Goal: Answer question/provide support

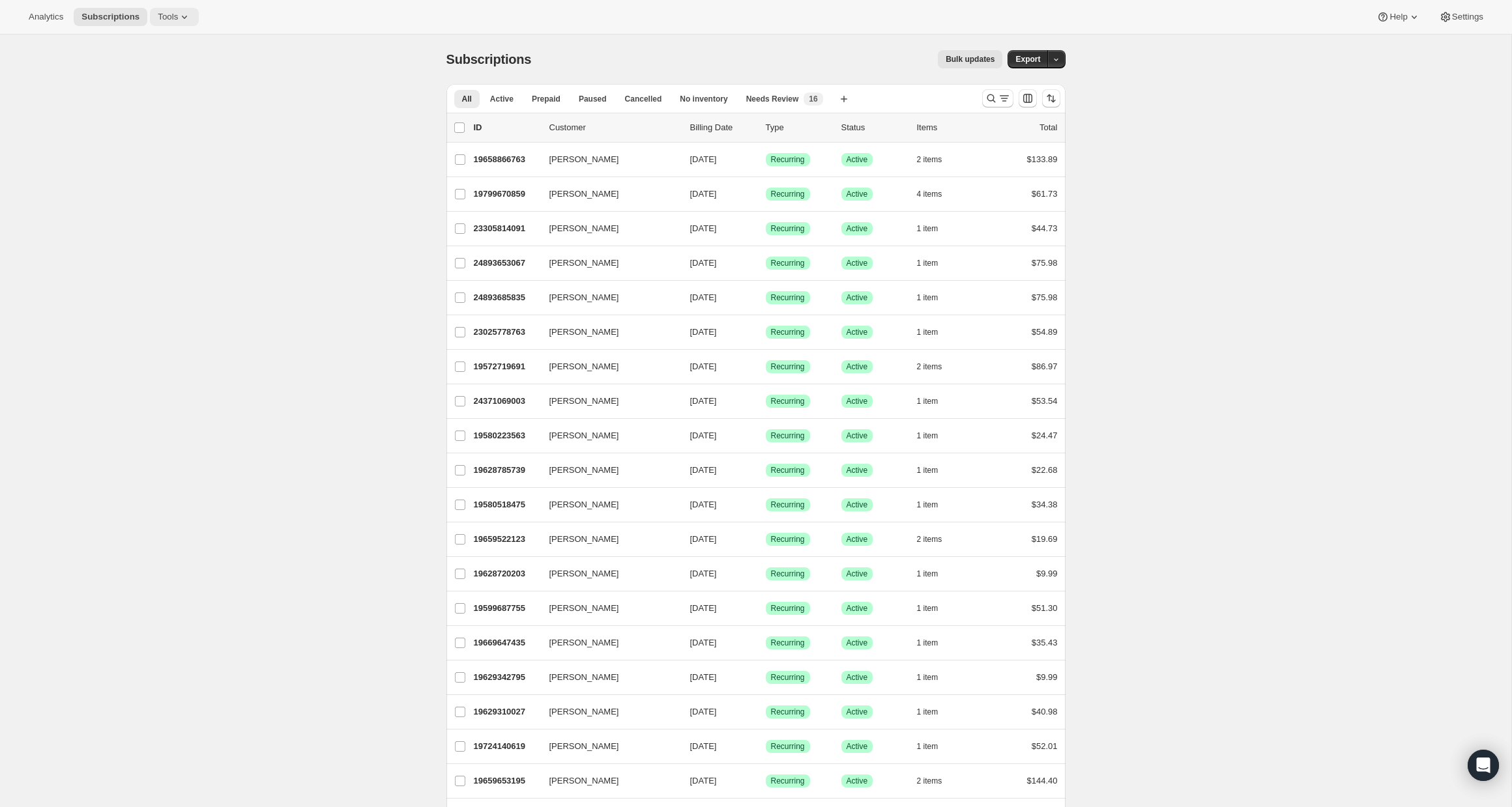
click at [168, 19] on span "Tools" at bounding box center [167, 17] width 20 height 11
click at [175, 89] on span "Bundles" at bounding box center [182, 88] width 115 height 13
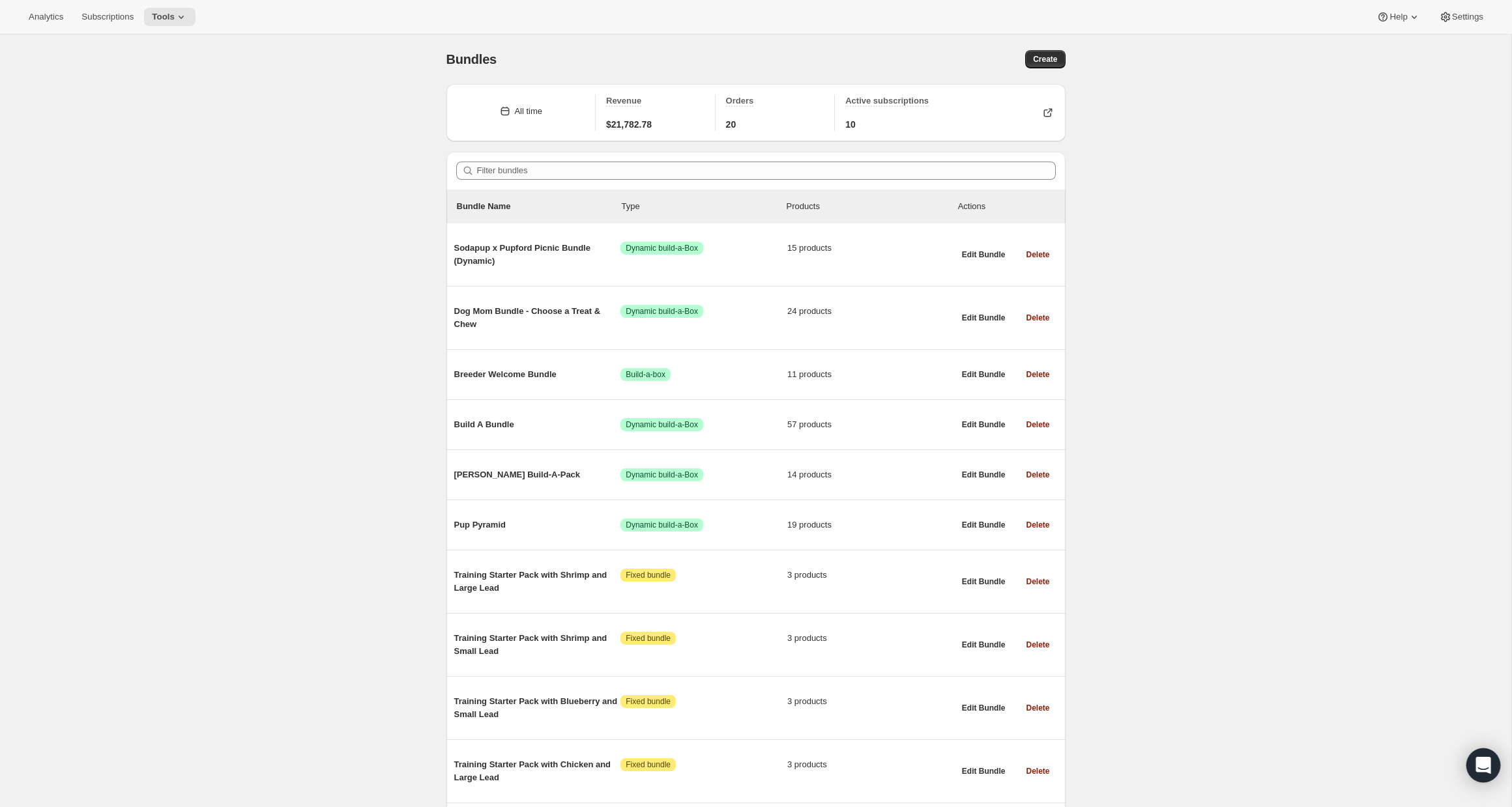
click at [1484, 756] on div "Open Intercom Messenger" at bounding box center [1483, 765] width 35 height 35
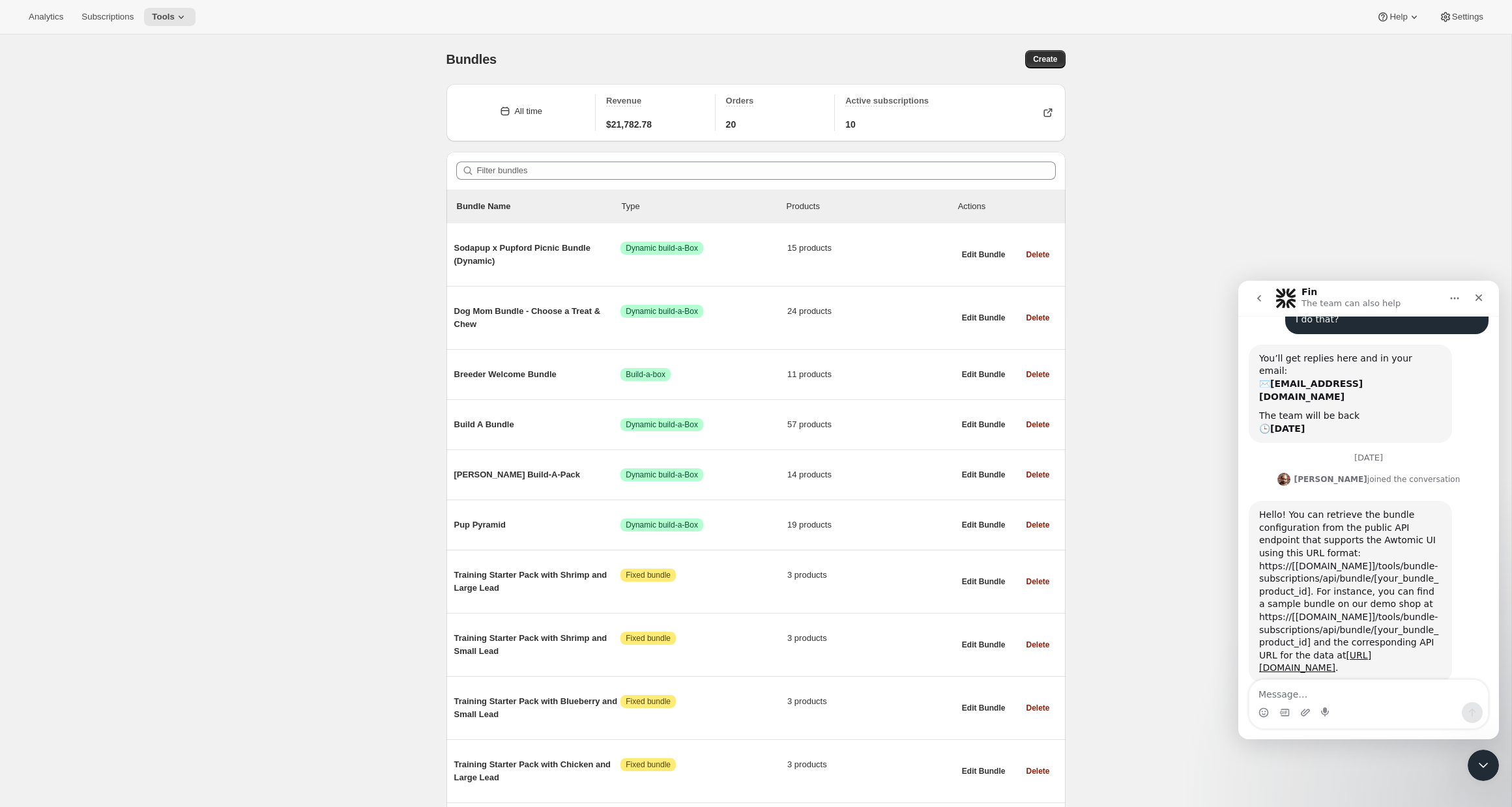
scroll to position [259, 0]
click at [1364, 697] on textarea "Message…" at bounding box center [1368, 691] width 238 height 22
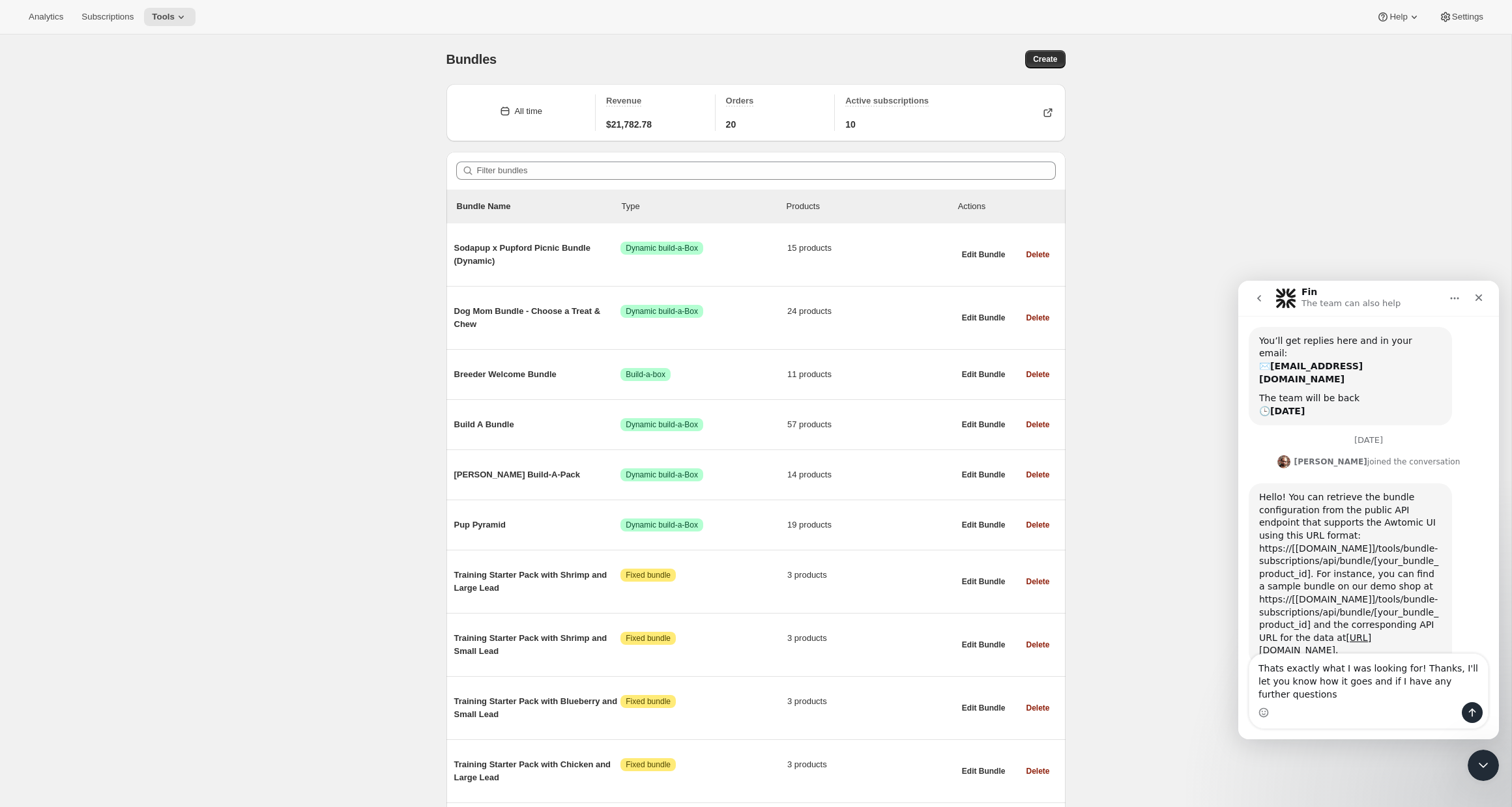
scroll to position [285, 0]
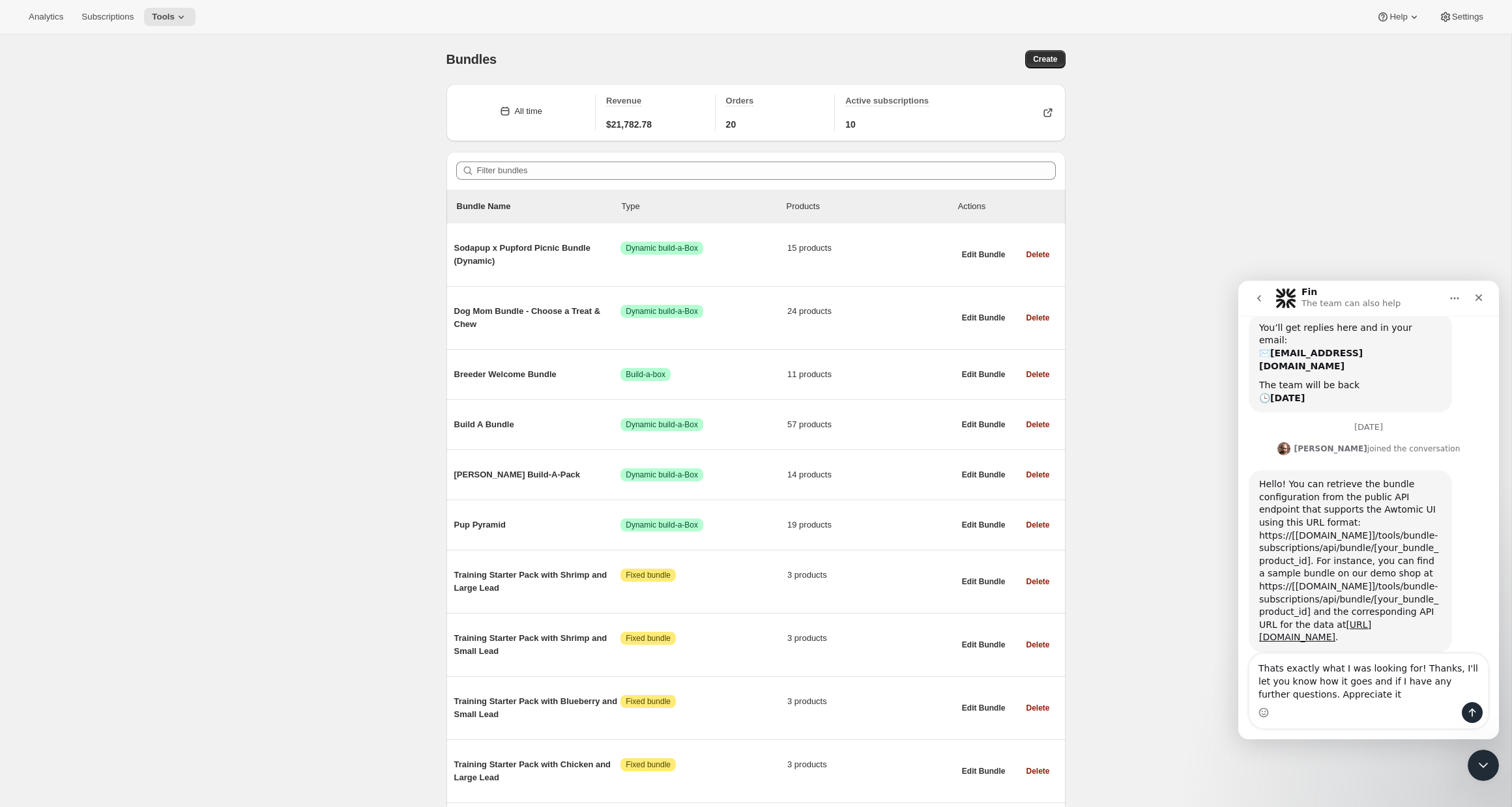
type textarea "Thats exactly what I was looking for! Thanks, I'll let you know how it goes and…"
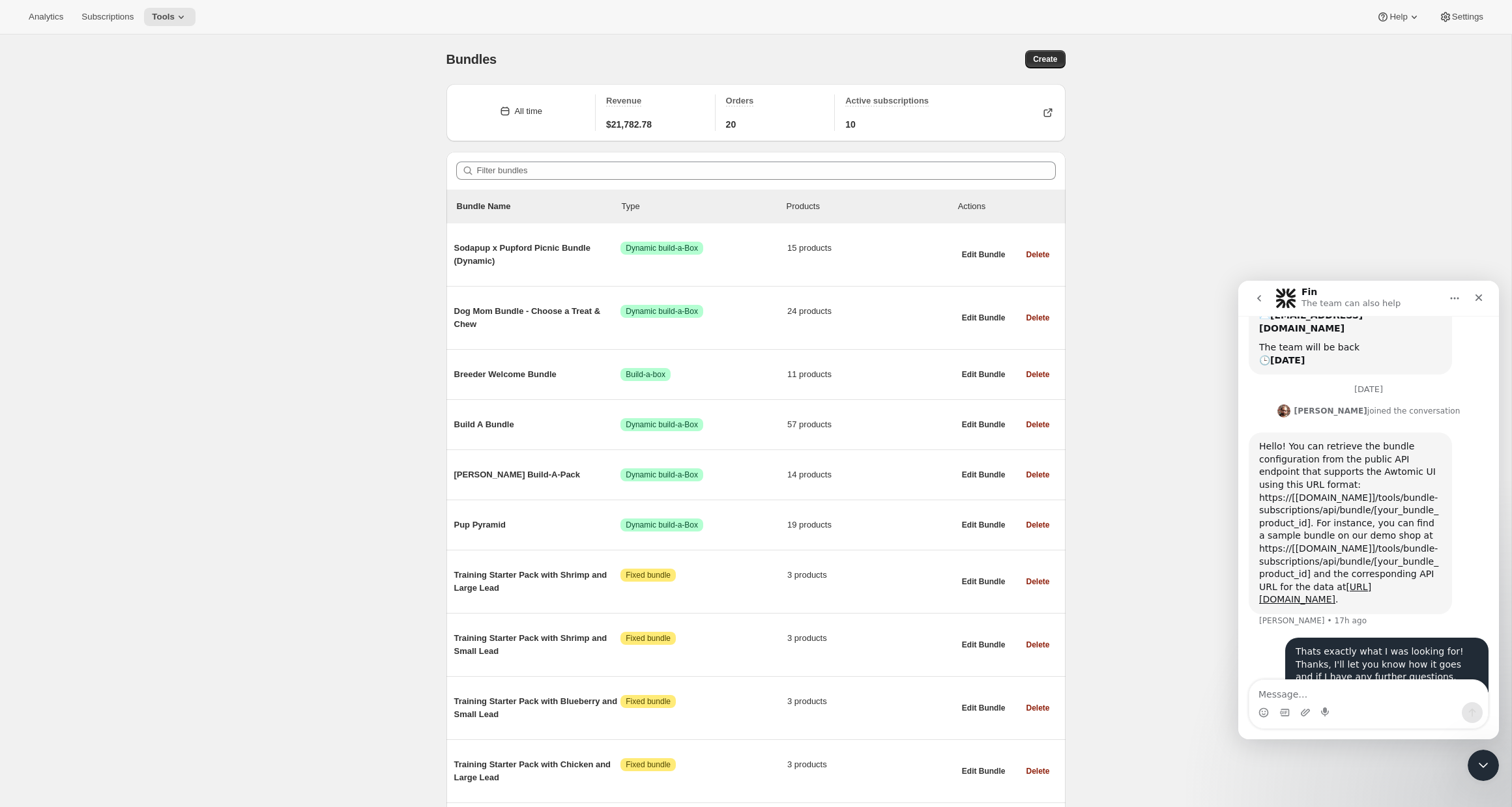
scroll to position [324, 0]
click at [1476, 304] on div "Close" at bounding box center [1478, 297] width 23 height 23
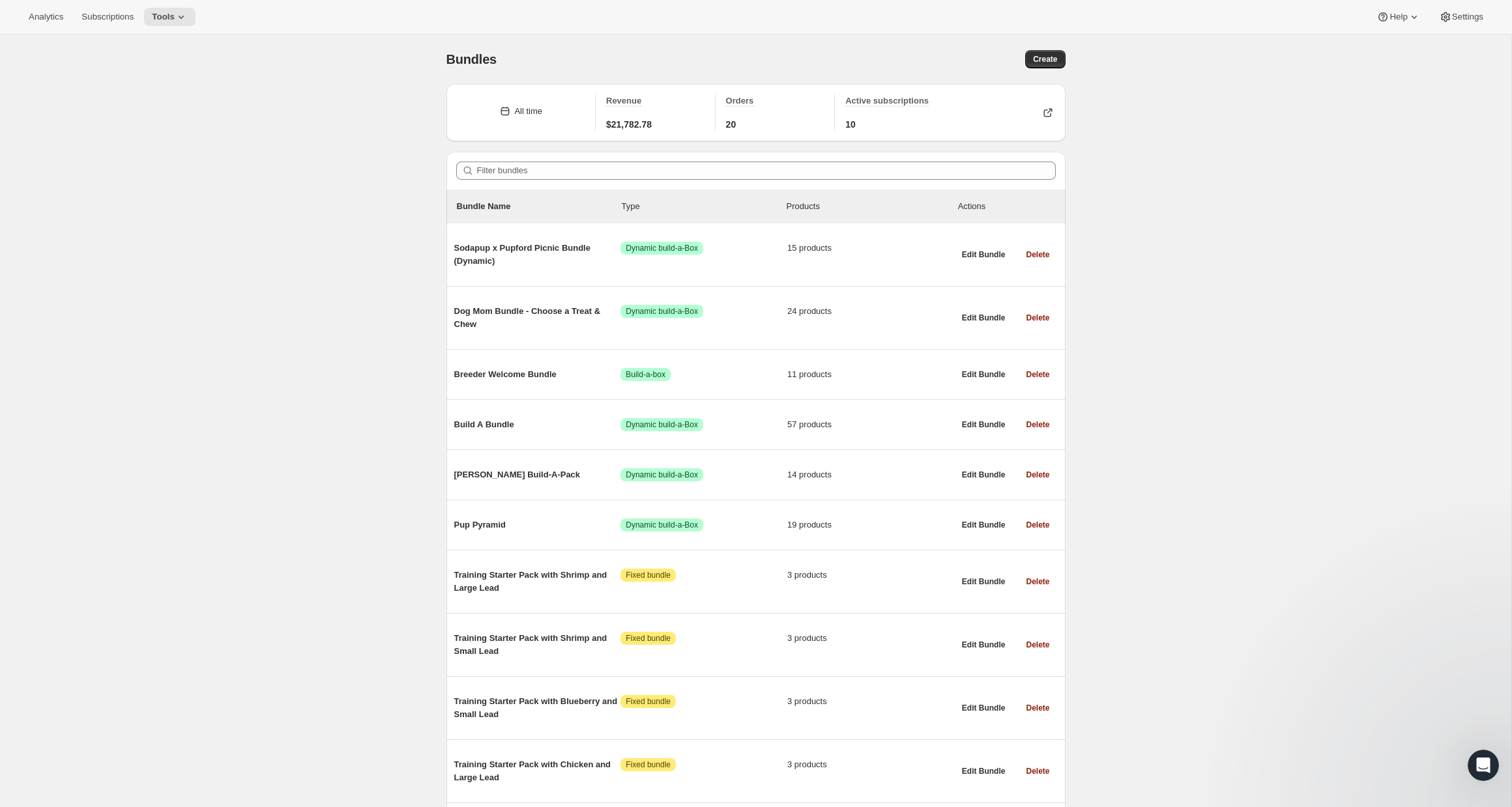
scroll to position [318, 0]
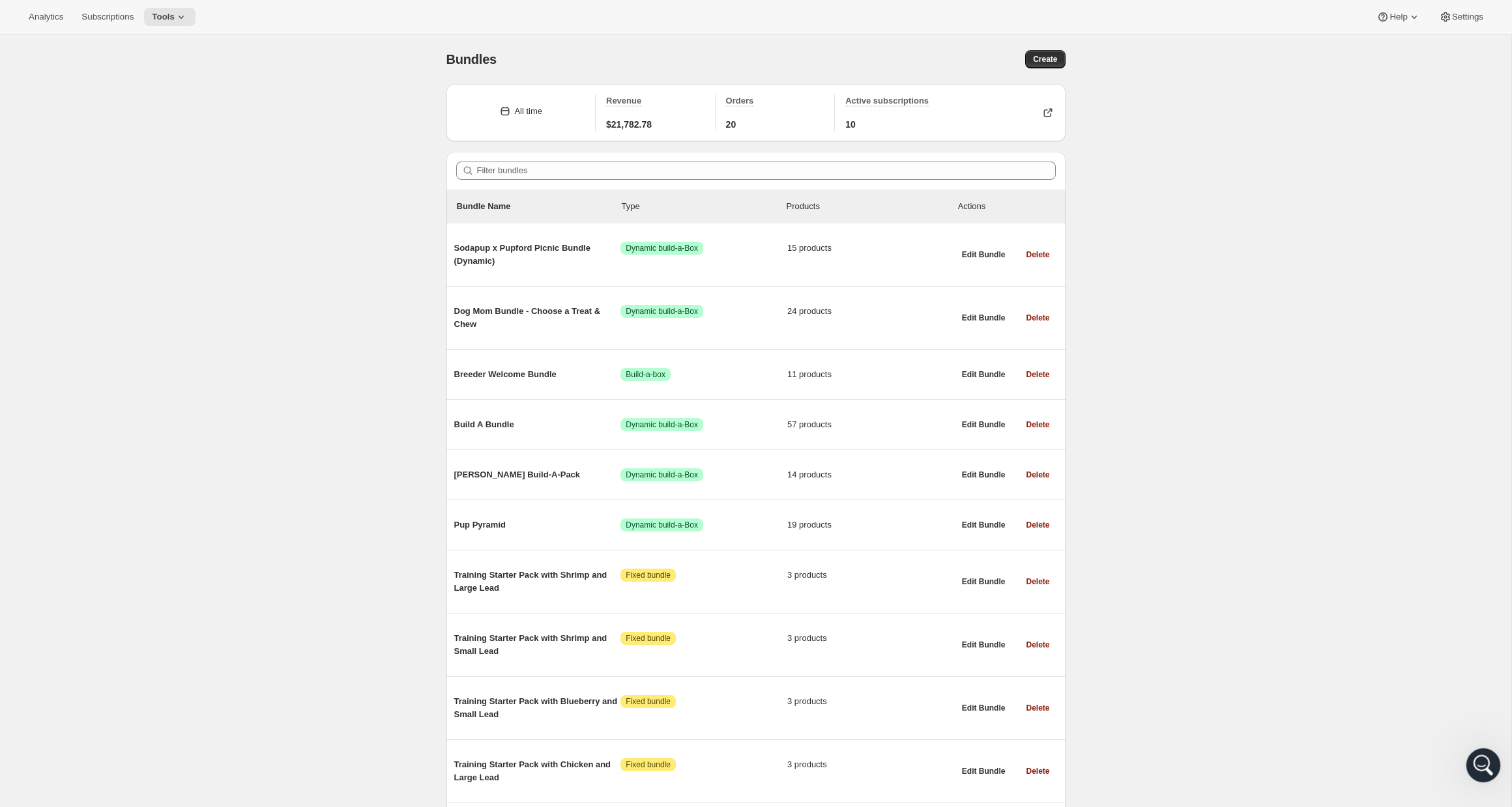
click at [1489, 767] on div "Open Intercom Messenger" at bounding box center [1481, 763] width 43 height 43
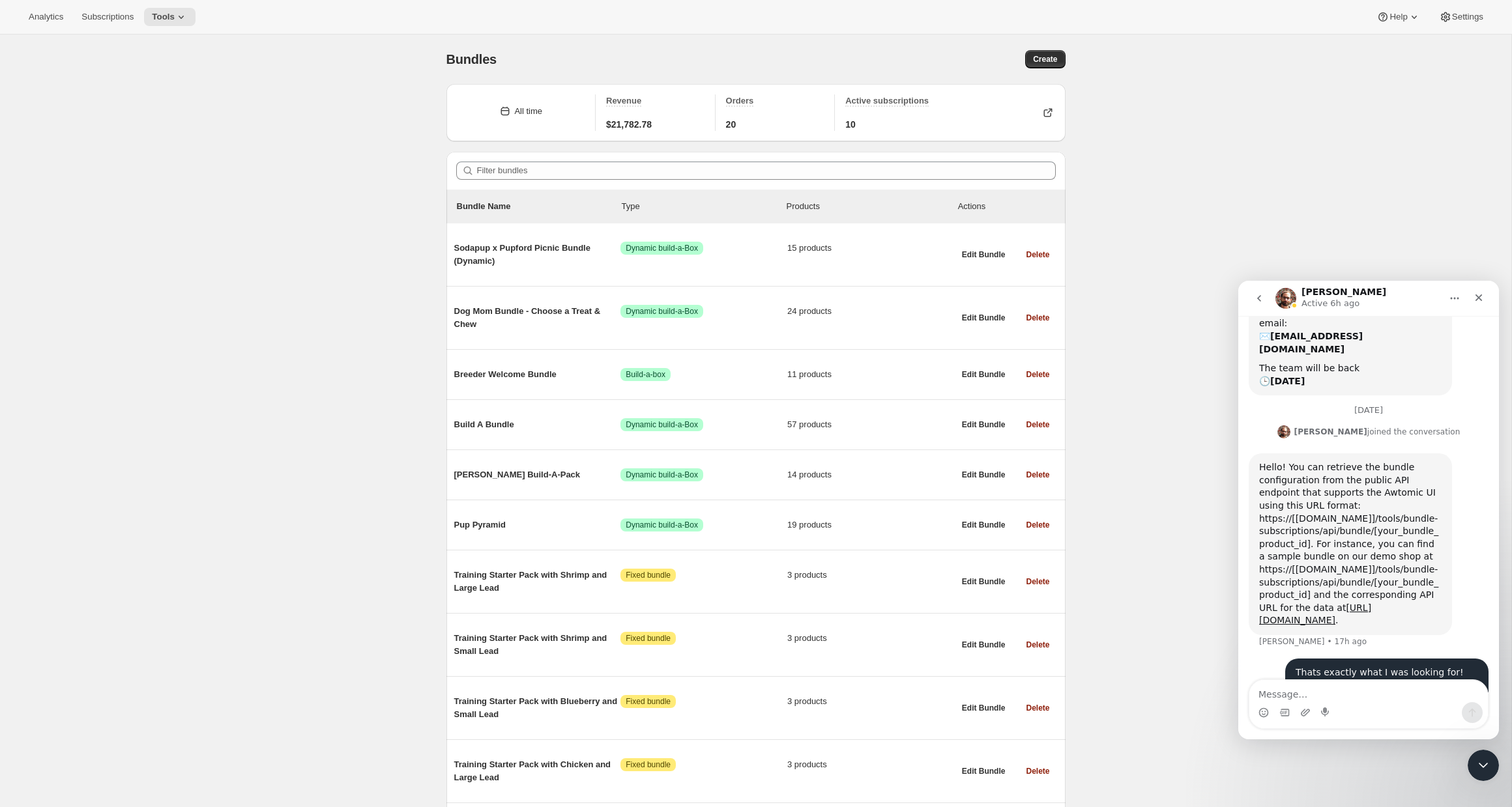
scroll to position [324, 0]
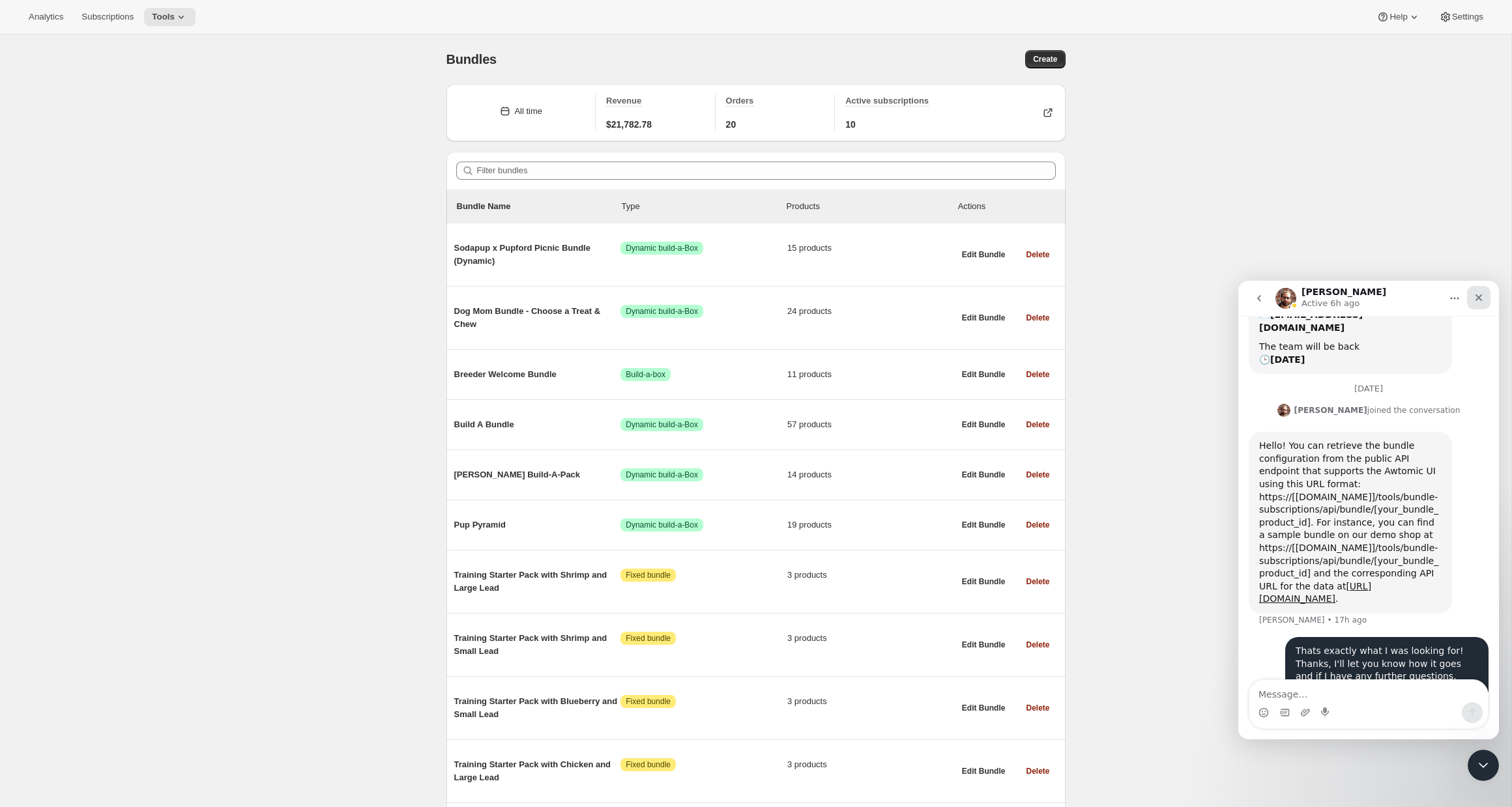
click at [1476, 300] on icon "Close" at bounding box center [1478, 297] width 7 height 7
